Goal: Transaction & Acquisition: Purchase product/service

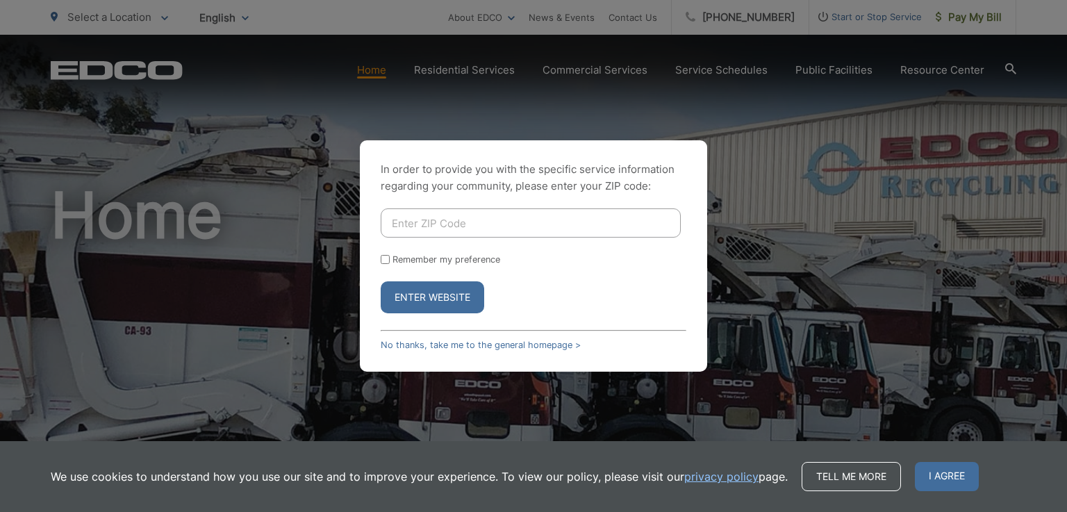
click at [422, 216] on input "Enter ZIP Code" at bounding box center [531, 222] width 300 height 29
type input "92082"
click at [384, 258] on input "Remember my preference" at bounding box center [385, 259] width 9 height 9
checkbox input "true"
drag, startPoint x: 435, startPoint y: 295, endPoint x: 445, endPoint y: 297, distance: 10.6
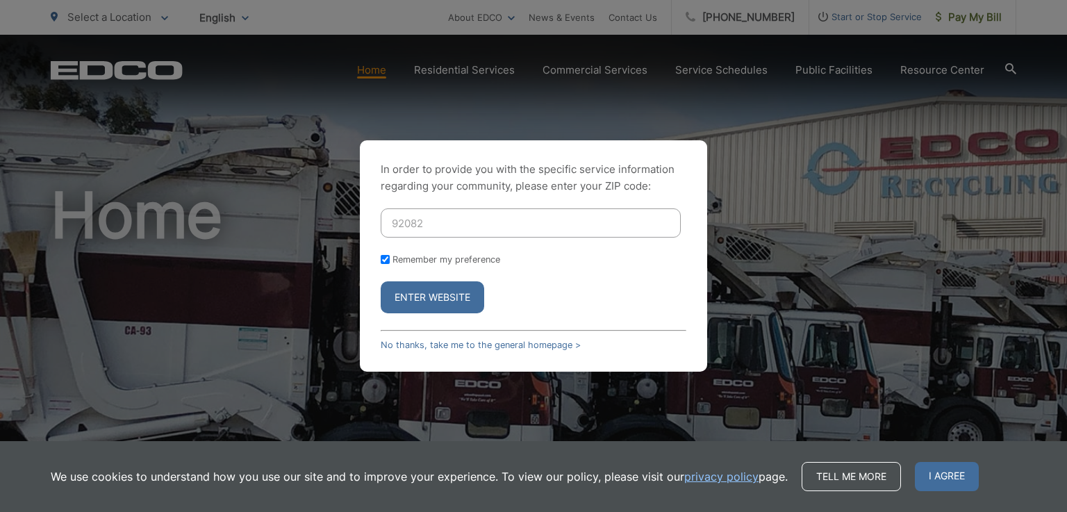
click at [438, 295] on button "Enter Website" at bounding box center [433, 297] width 104 height 32
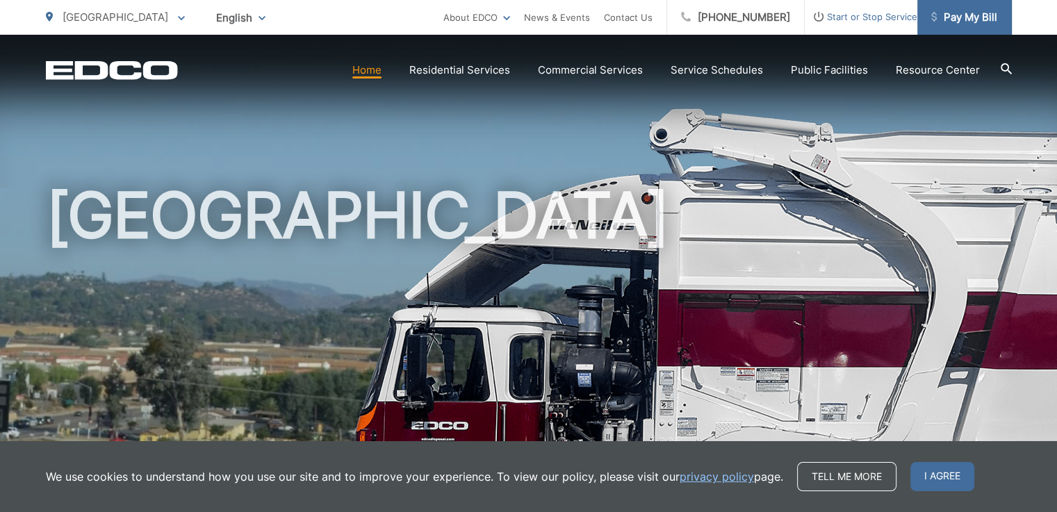
click at [971, 15] on span "Pay My Bill" at bounding box center [964, 17] width 66 height 17
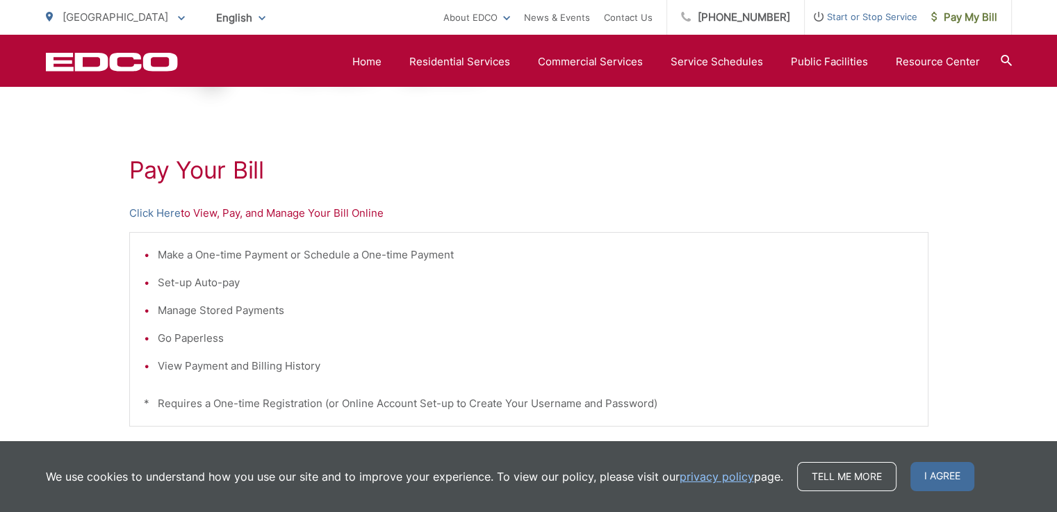
scroll to position [197, 0]
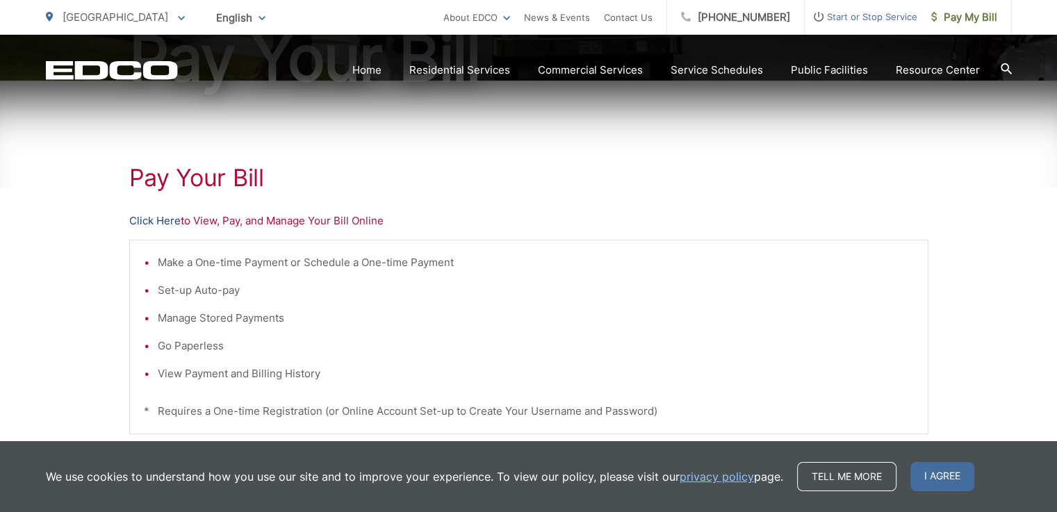
click at [162, 216] on link "Click Here" at bounding box center [154, 221] width 51 height 17
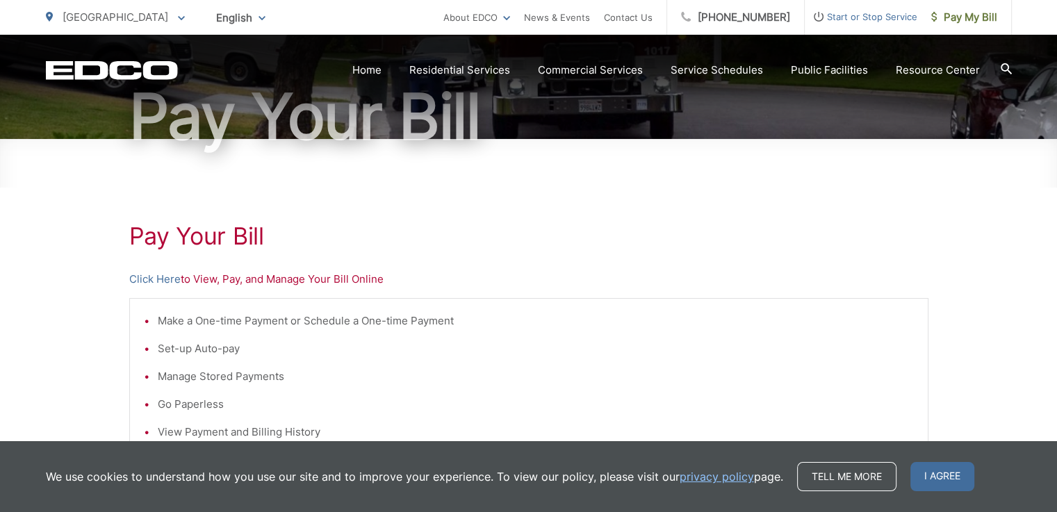
scroll to position [0, 0]
